Goal: Check status: Check status

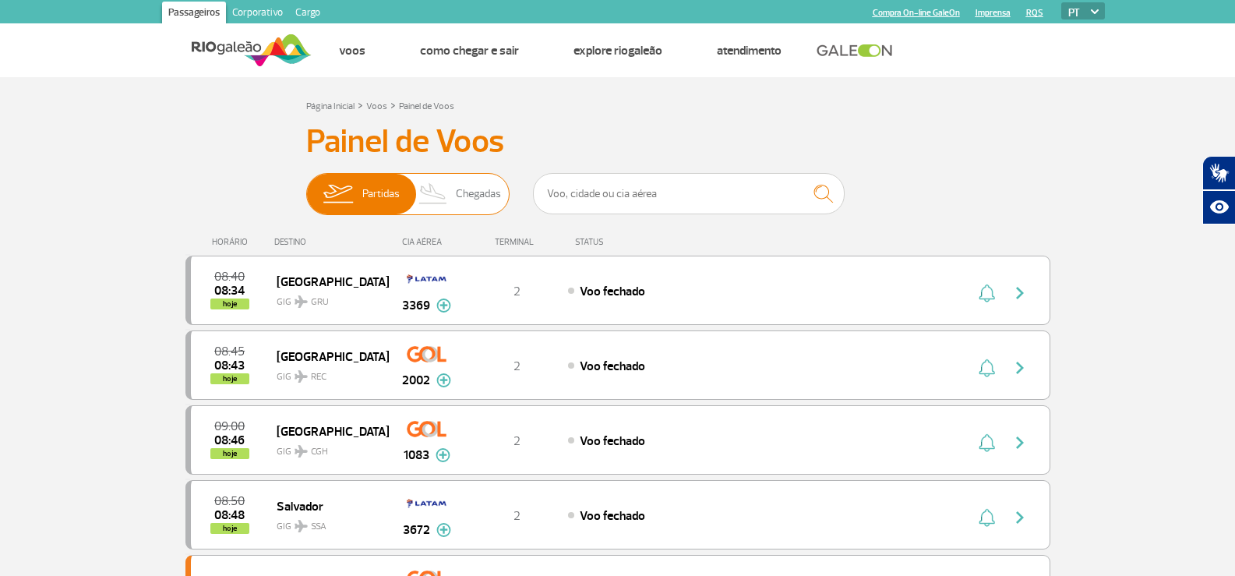
click at [474, 206] on span "Chegadas" at bounding box center [478, 194] width 45 height 41
click at [306, 186] on input "Partidas Chegadas" at bounding box center [306, 186] width 0 height 0
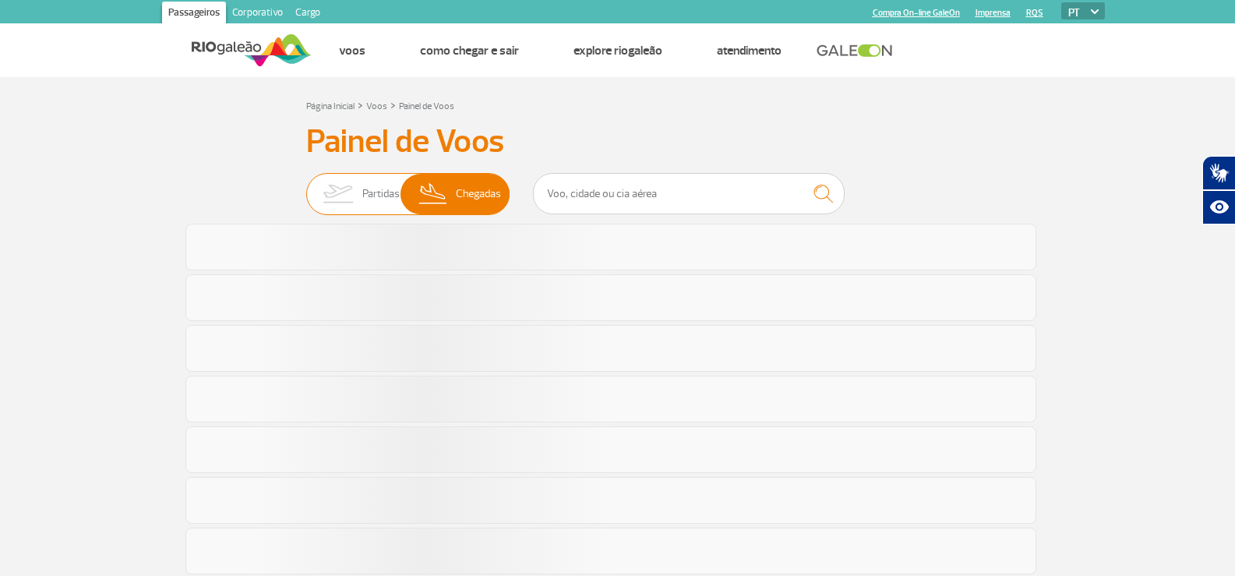
click at [390, 195] on span "Partidas" at bounding box center [380, 194] width 37 height 41
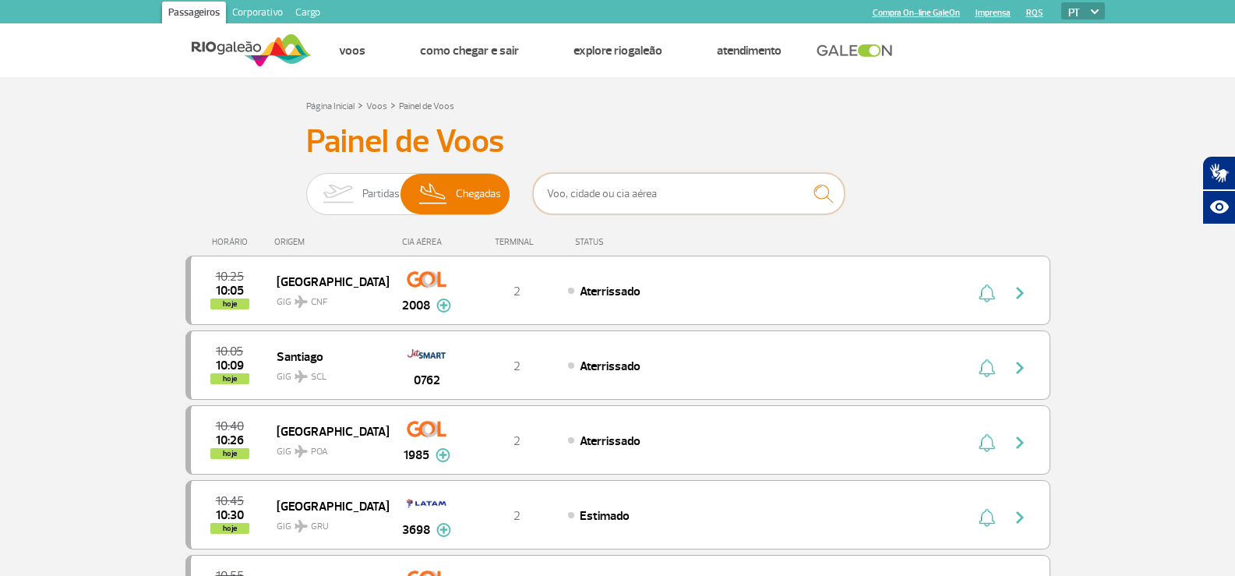
click at [655, 190] on input "text" at bounding box center [689, 193] width 312 height 41
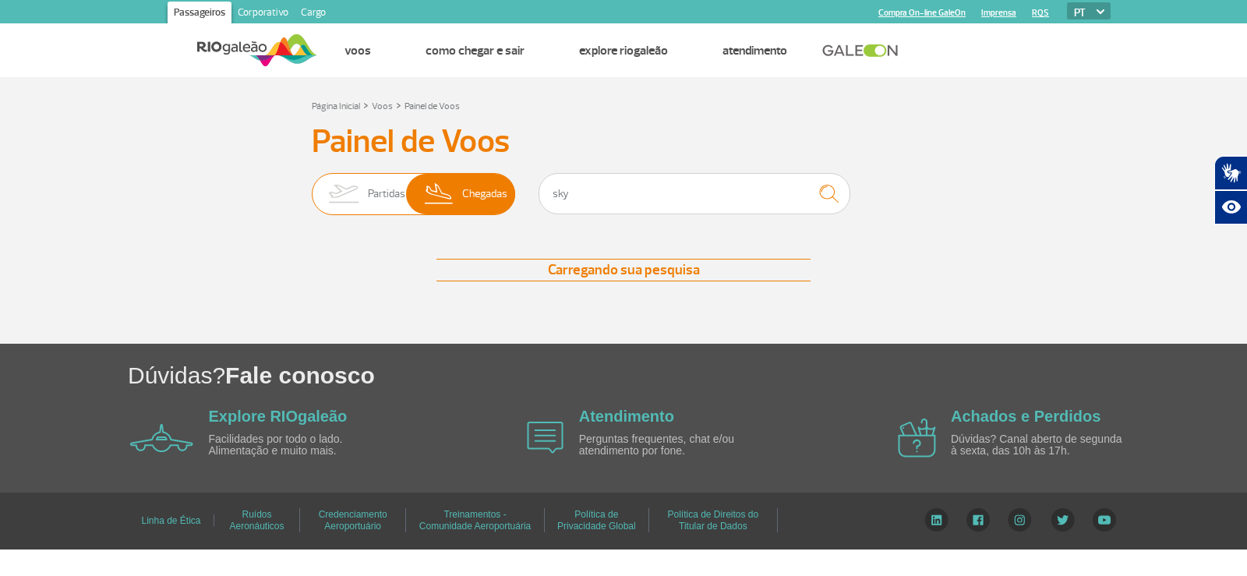
drag, startPoint x: 355, startPoint y: 187, endPoint x: 508, endPoint y: 187, distance: 153.5
click at [355, 187] on img at bounding box center [343, 194] width 49 height 41
click at [312, 186] on input "Partidas Chegadas" at bounding box center [312, 186] width 0 height 0
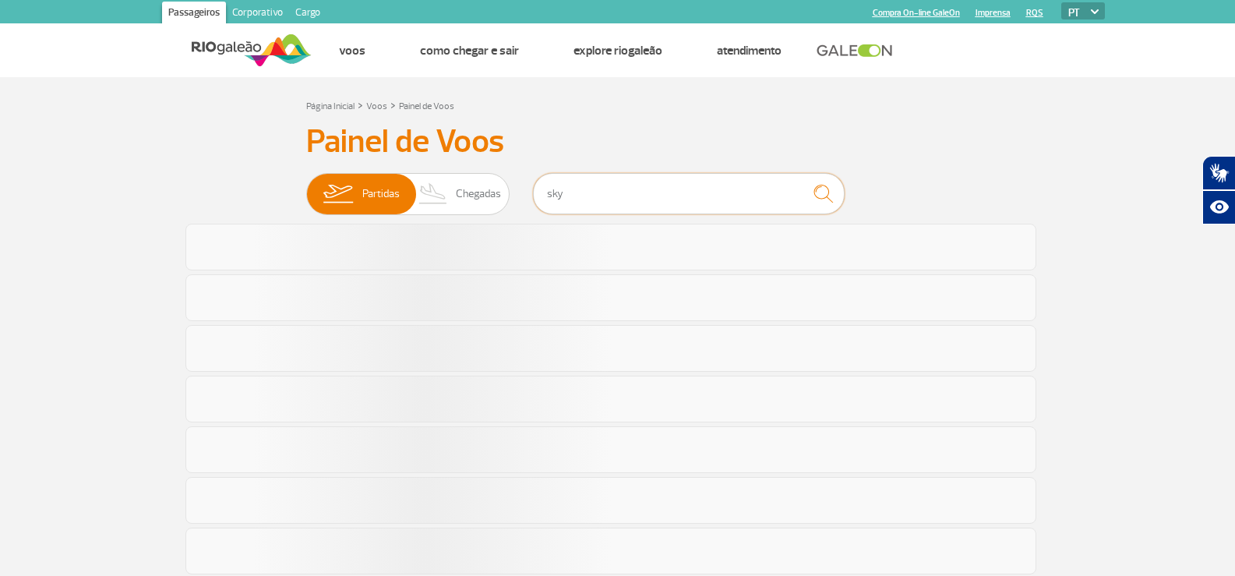
click at [635, 185] on input "sky" at bounding box center [689, 193] width 312 height 41
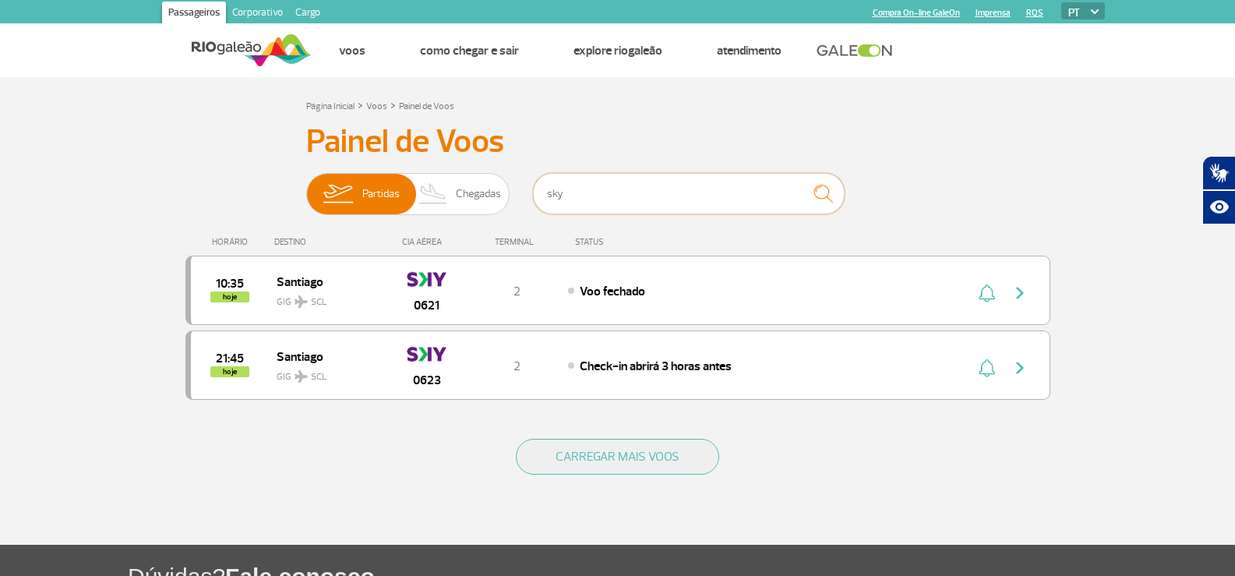
drag, startPoint x: 593, startPoint y: 203, endPoint x: 539, endPoint y: 221, distance: 56.4
click at [539, 221] on div "Painel de Voos Partidas Chegadas sky 10:35 hoje Santiago GIG SCL 0621 T2 Voo fe…" at bounding box center [617, 270] width 865 height 297
click at [467, 202] on span "Chegadas" at bounding box center [478, 194] width 45 height 41
click at [306, 186] on input "Partidas Chegadas" at bounding box center [306, 186] width 0 height 0
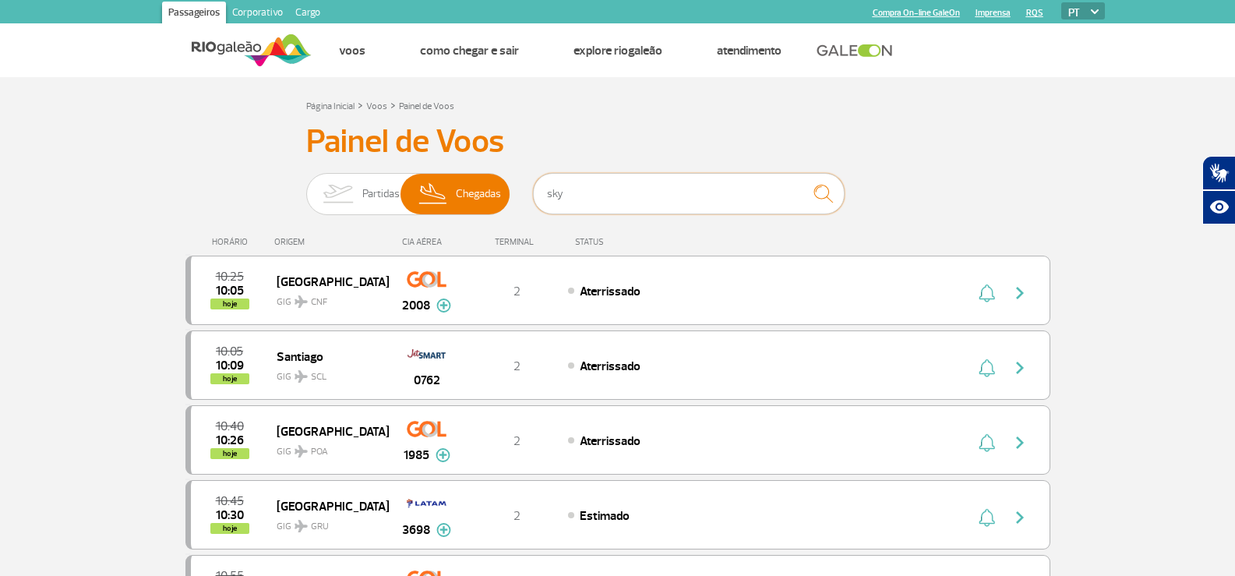
click at [589, 193] on input "sky" at bounding box center [689, 193] width 312 height 41
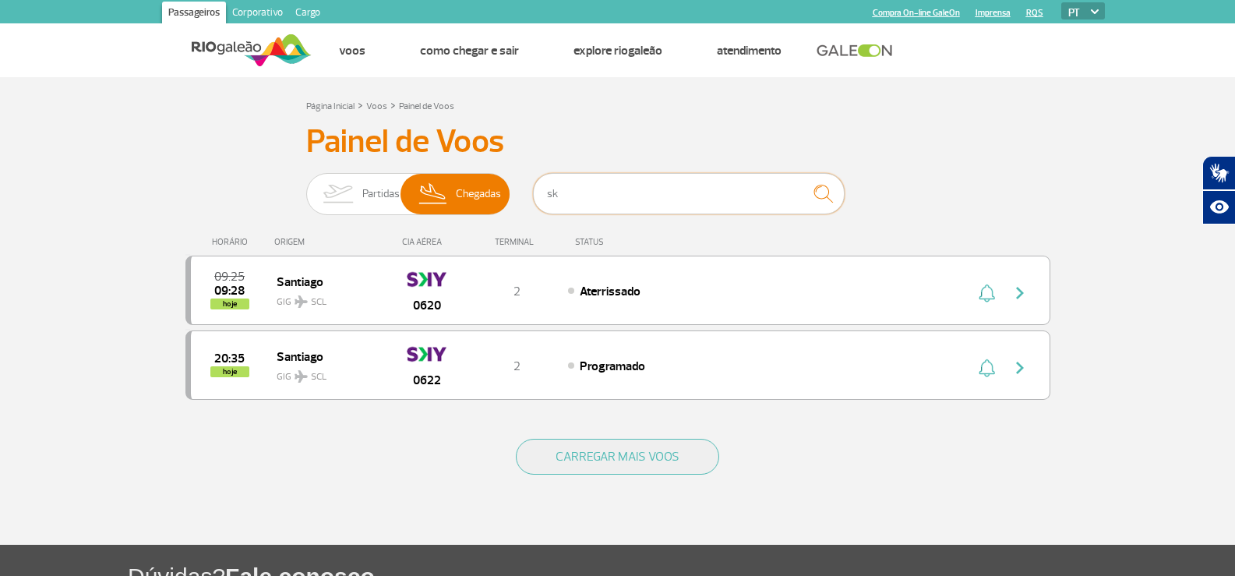
type input "s"
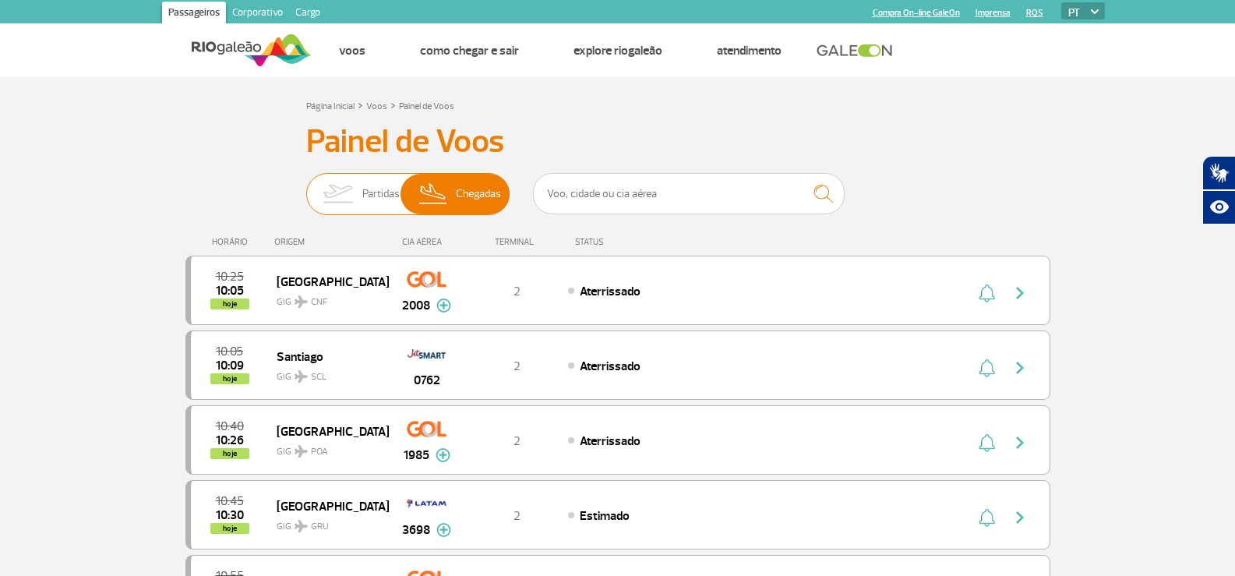
click at [320, 189] on img at bounding box center [337, 194] width 49 height 41
click at [306, 186] on input "Partidas Chegadas" at bounding box center [306, 186] width 0 height 0
